Goal: Complete application form

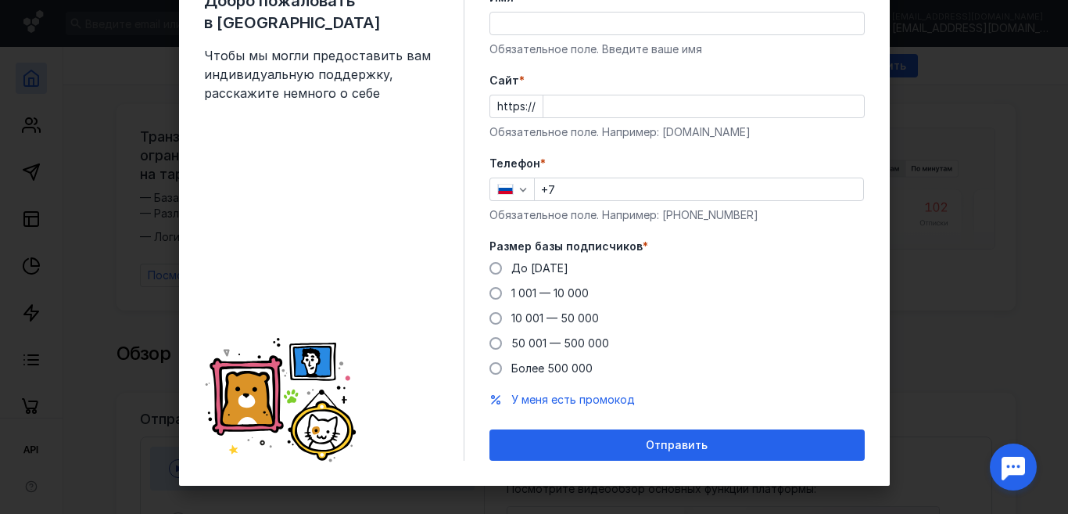
scroll to position [85, 0]
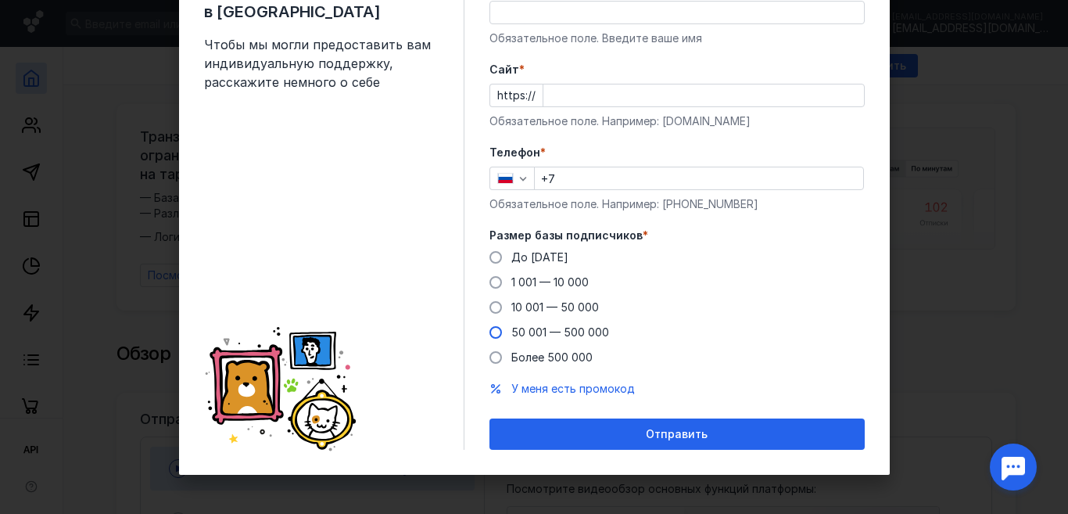
click at [489, 332] on span at bounding box center [495, 332] width 13 height 13
click at [0, 0] on input "50 001 — 500 000" at bounding box center [0, 0] width 0 height 0
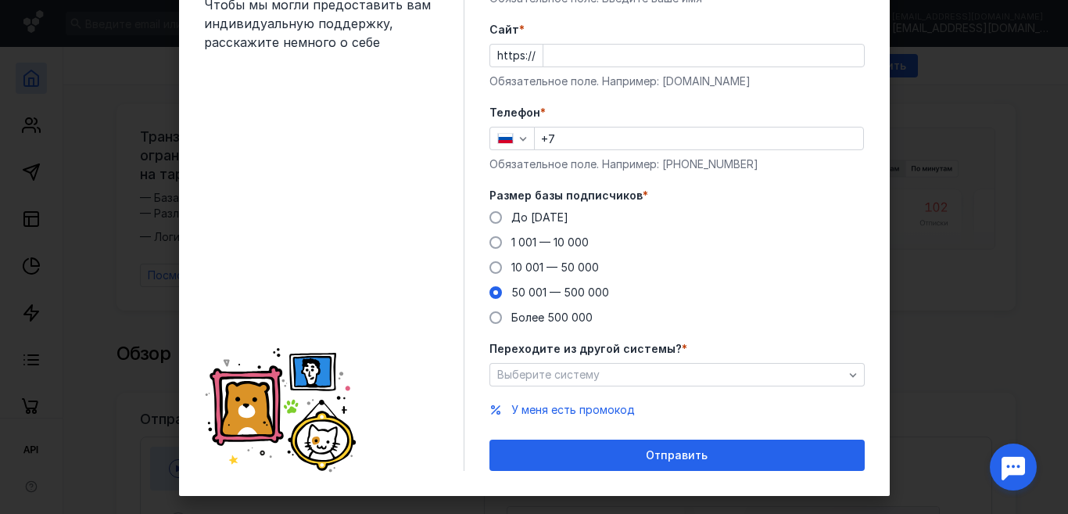
scroll to position [146, 0]
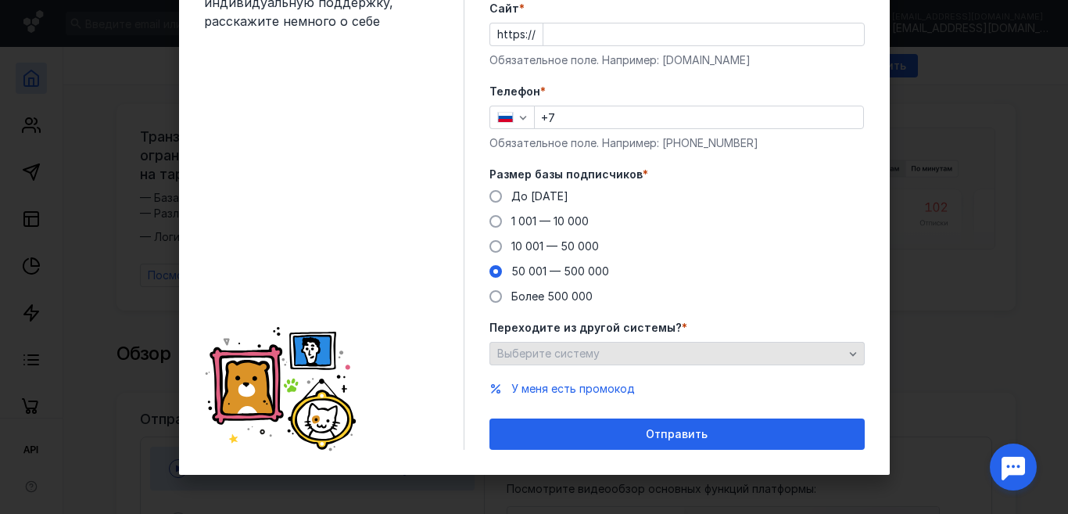
click at [665, 351] on div "Выберите систему" at bounding box center [670, 353] width 354 height 13
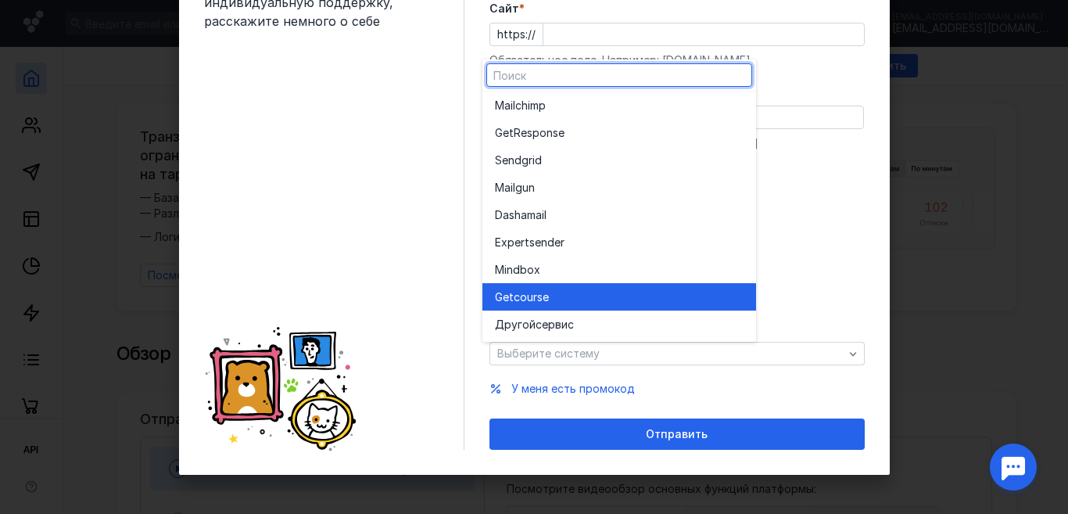
scroll to position [0, 0]
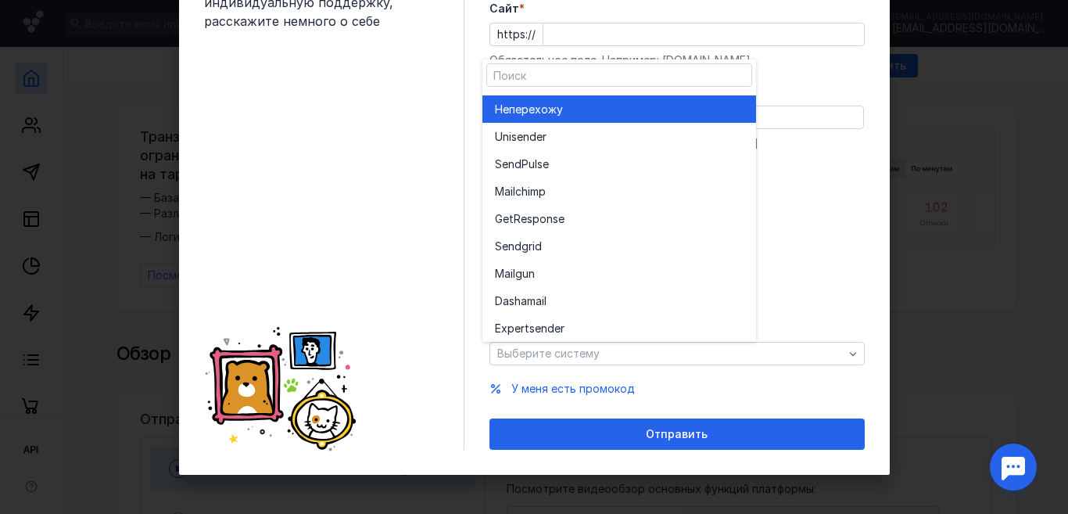
click at [559, 109] on span "перехожу" at bounding box center [536, 110] width 54 height 16
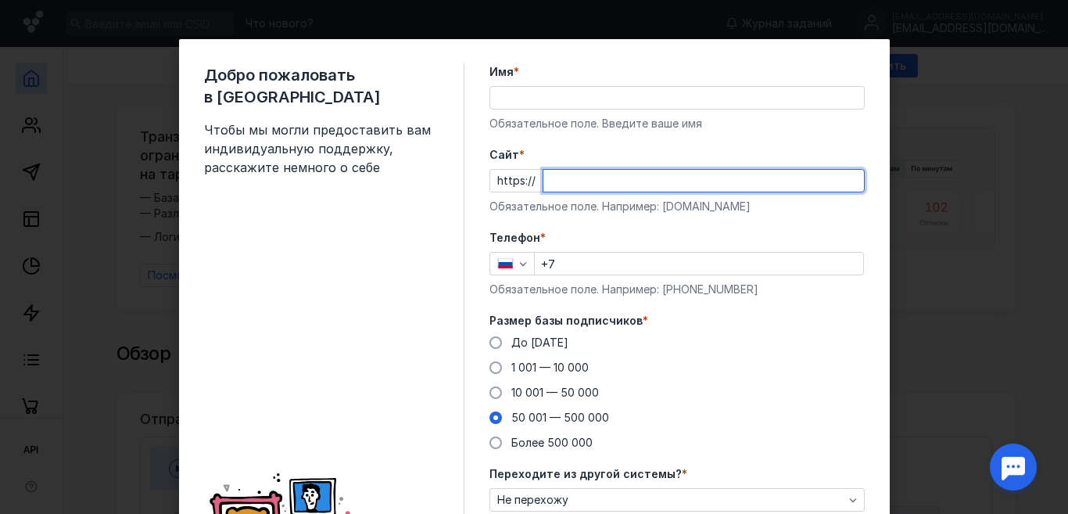
click at [594, 177] on input "Cайт *" at bounding box center [703, 181] width 321 height 22
type input "[DOMAIN_NAME]"
click at [535, 88] on input "Имя *" at bounding box center [677, 98] width 374 height 22
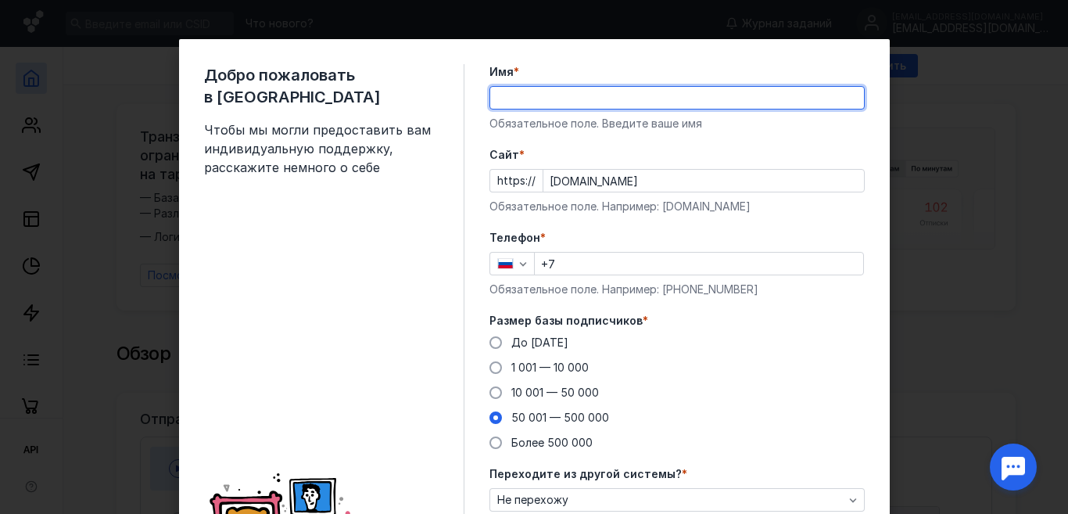
type input "[PERSON_NAME]"
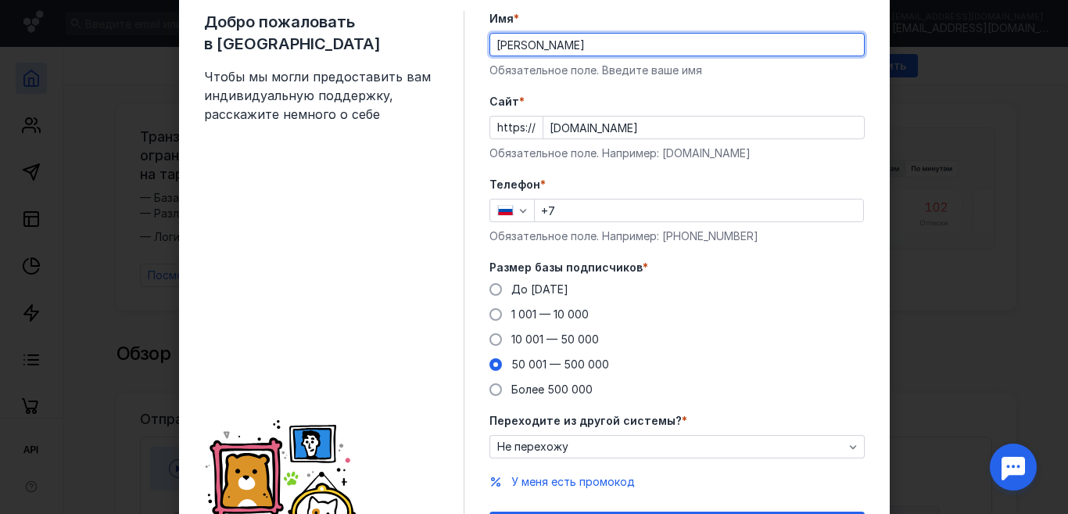
scroll to position [146, 0]
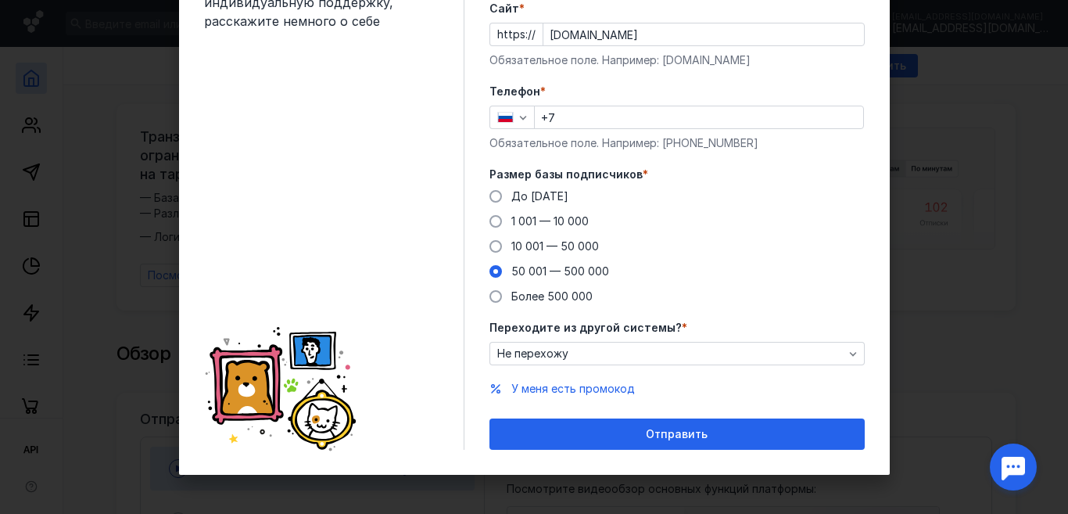
click at [606, 123] on input "+7" at bounding box center [699, 117] width 328 height 22
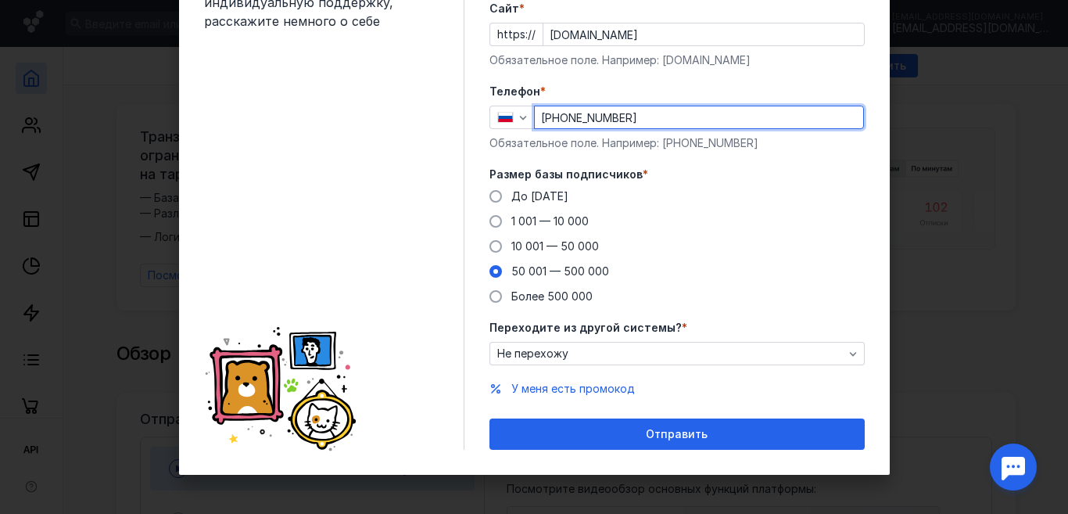
drag, startPoint x: 598, startPoint y: 120, endPoint x: 584, endPoint y: 121, distance: 14.2
click at [584, 121] on input "[PHONE_NUMBER]" at bounding box center [699, 117] width 328 height 22
drag, startPoint x: 647, startPoint y: 122, endPoint x: 578, endPoint y: 116, distance: 69.8
click at [577, 117] on input "[PHONE_NUMBER]" at bounding box center [699, 117] width 328 height 22
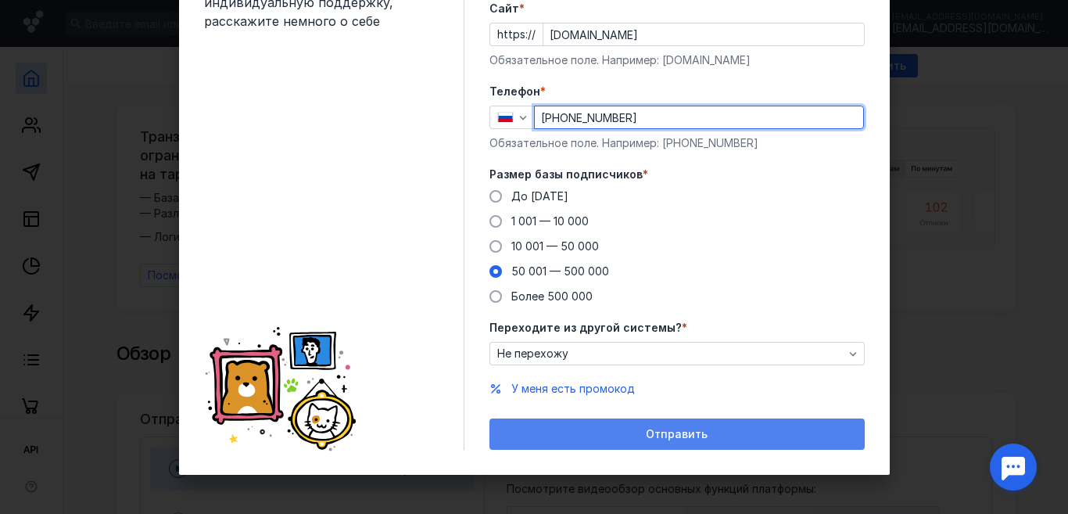
type input "[PHONE_NUMBER]"
click at [620, 438] on div "Отправить" at bounding box center [677, 434] width 360 height 13
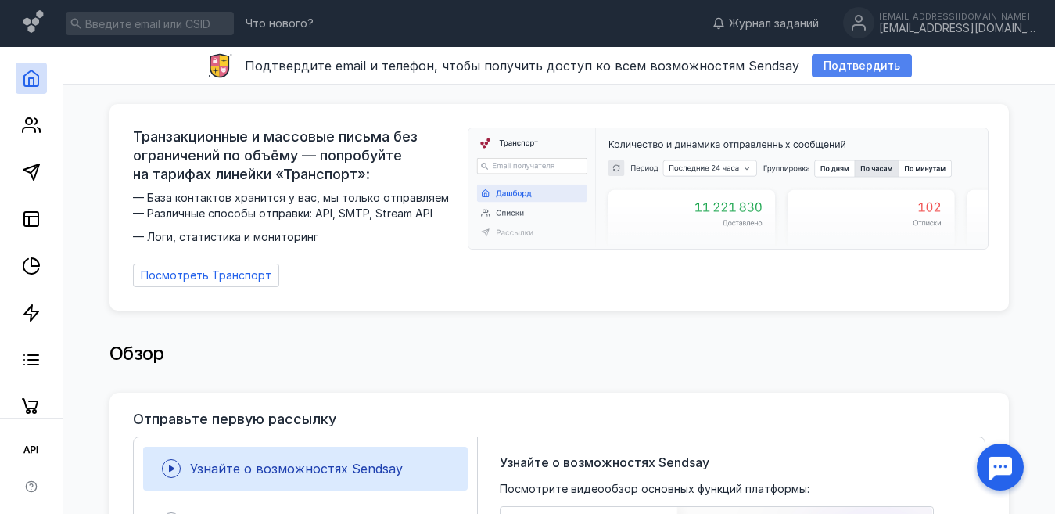
click at [844, 62] on span "Подтвердить" at bounding box center [861, 65] width 77 height 13
